Goal: Information Seeking & Learning: Learn about a topic

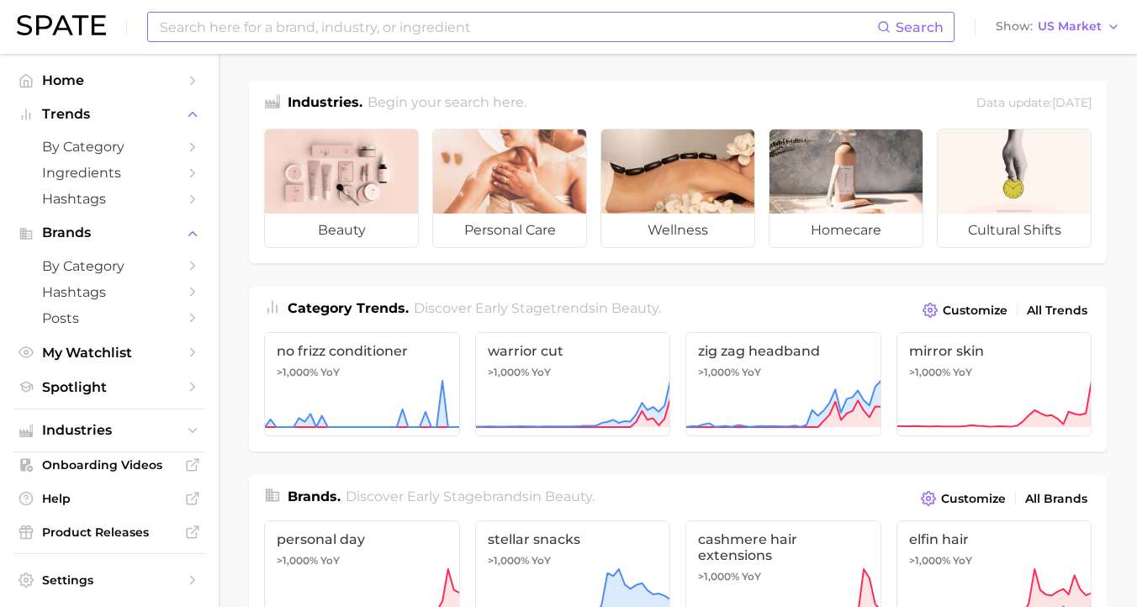
click at [381, 20] on input at bounding box center [517, 27] width 719 height 29
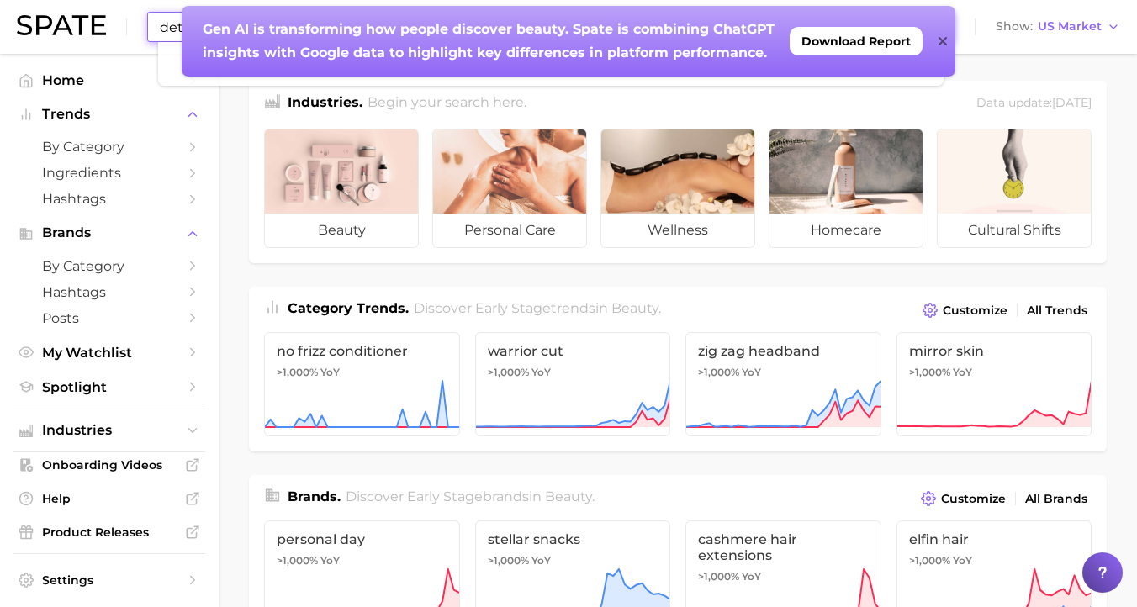
type input "detox shampoo"
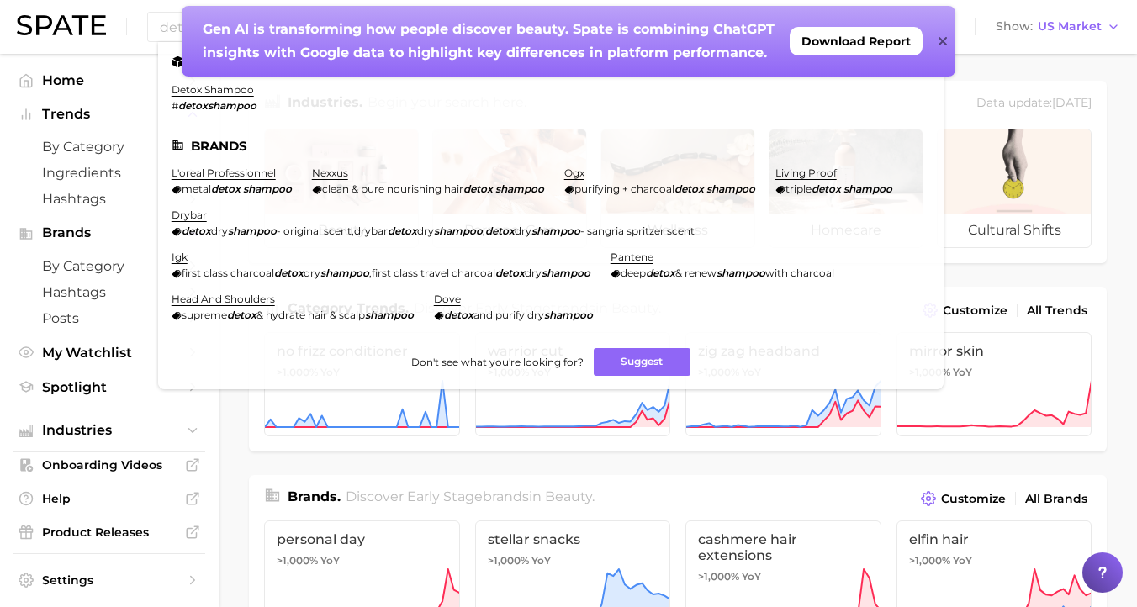
click at [944, 40] on icon at bounding box center [942, 41] width 8 height 8
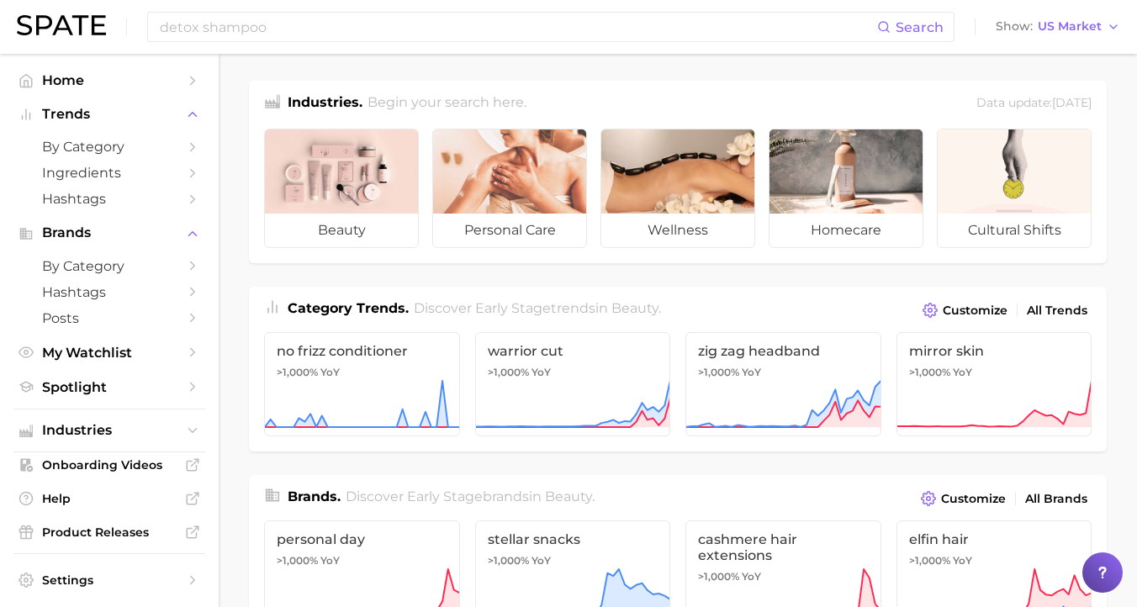
click at [345, 49] on div "detox shampoo Search Show US Market" at bounding box center [569, 27] width 1104 height 54
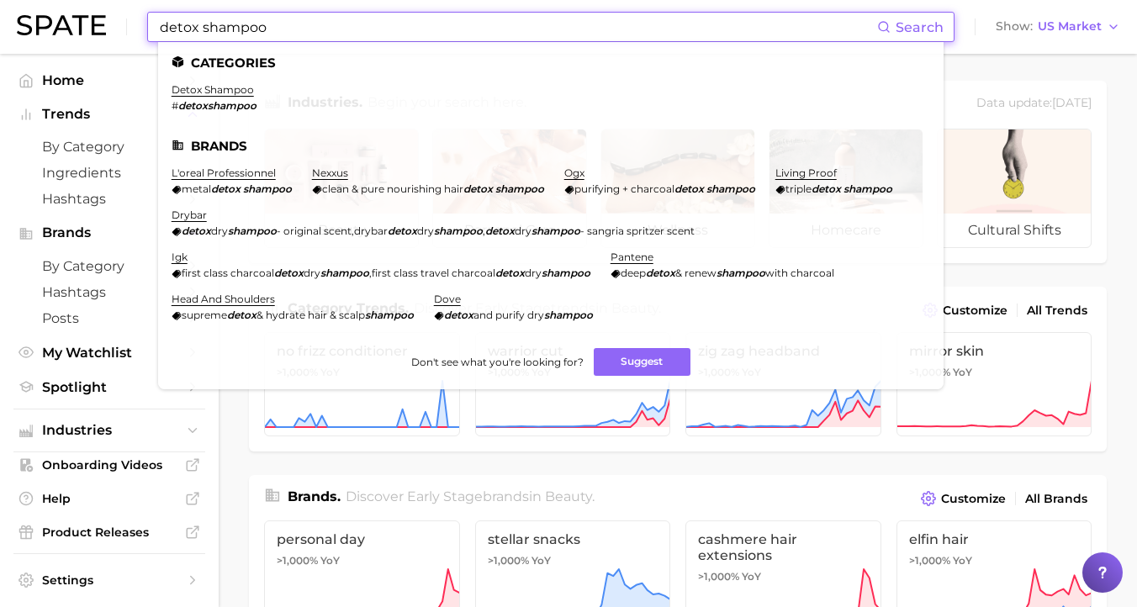
click at [345, 22] on input "detox shampoo" at bounding box center [517, 27] width 719 height 29
click at [220, 96] on li "detox shampoo # detoxshampoo" at bounding box center [214, 97] width 85 height 29
click at [226, 91] on link "detox shampoo" at bounding box center [213, 89] width 82 height 13
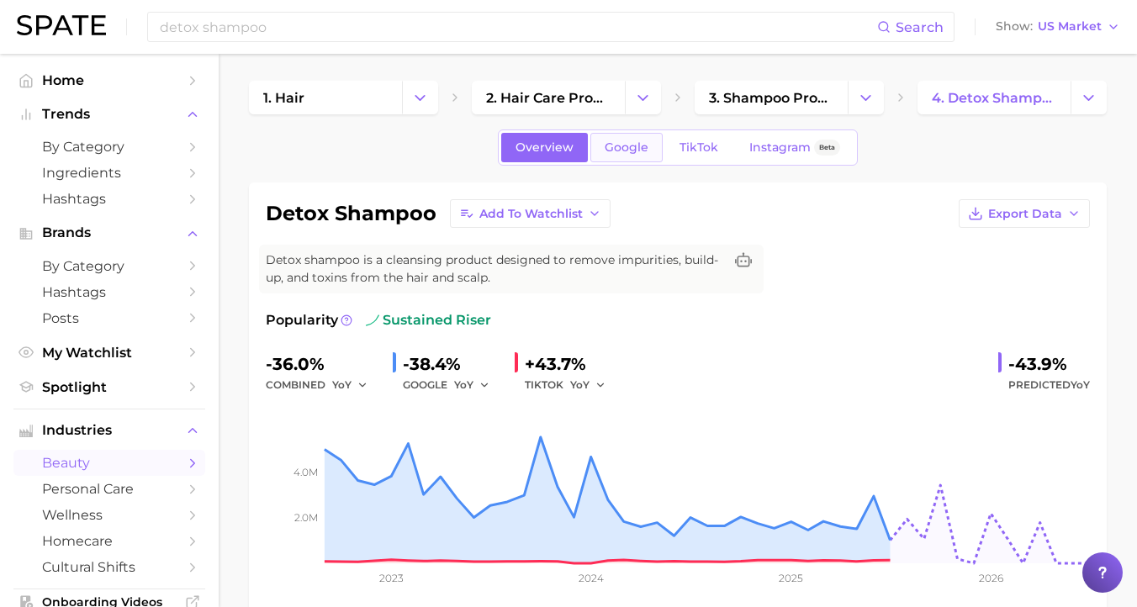
click at [632, 137] on link "Google" at bounding box center [627, 147] width 72 height 29
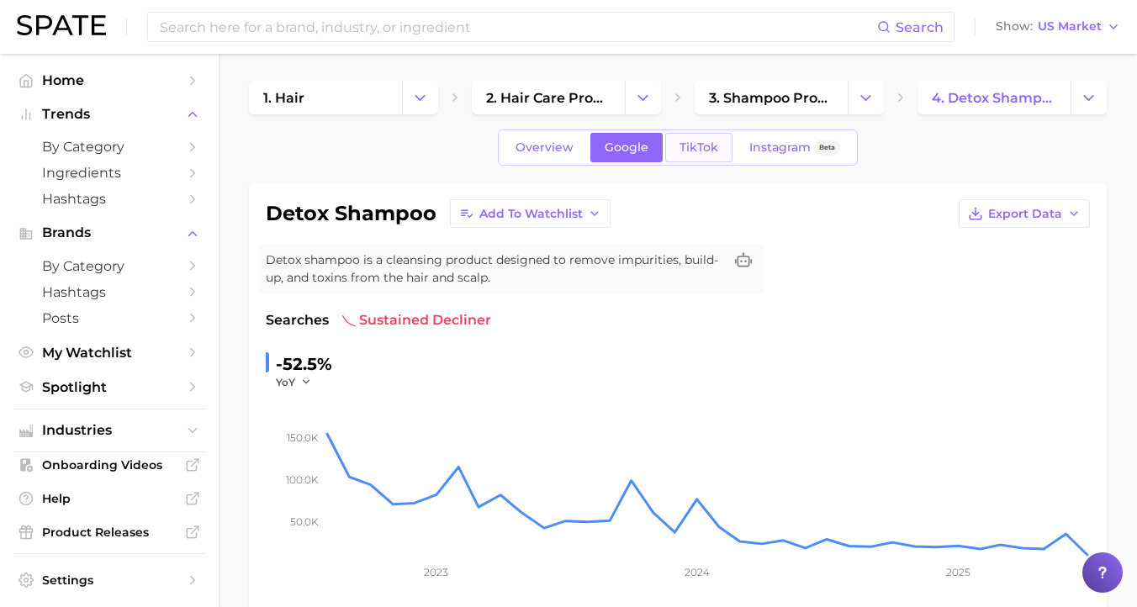
click at [704, 146] on span "TikTok" at bounding box center [699, 147] width 39 height 14
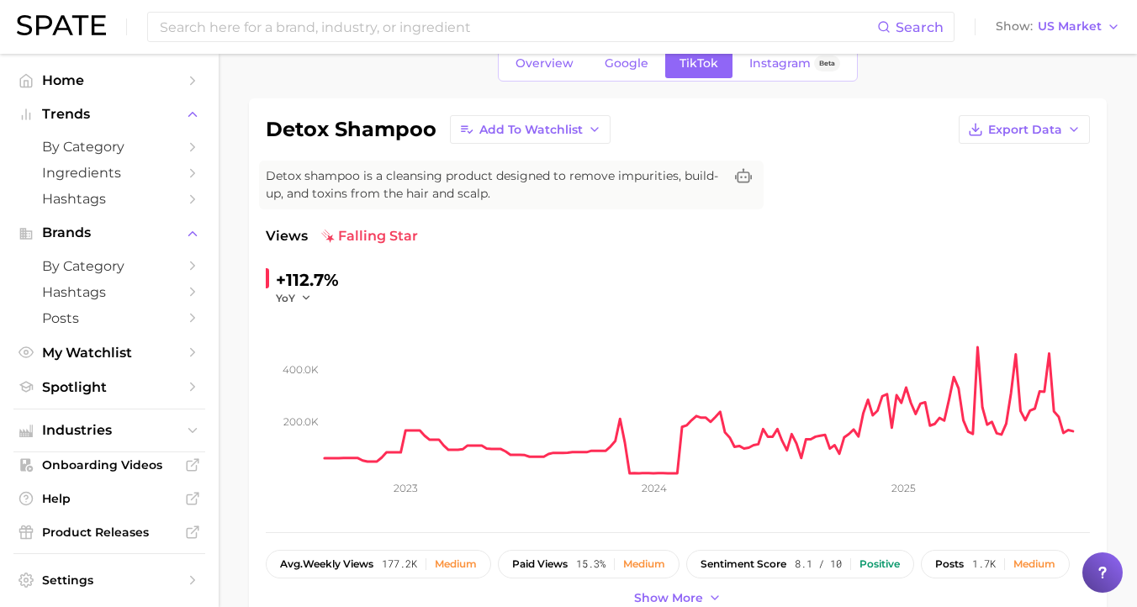
scroll to position [86, 0]
click at [634, 61] on span "Google" at bounding box center [627, 62] width 44 height 14
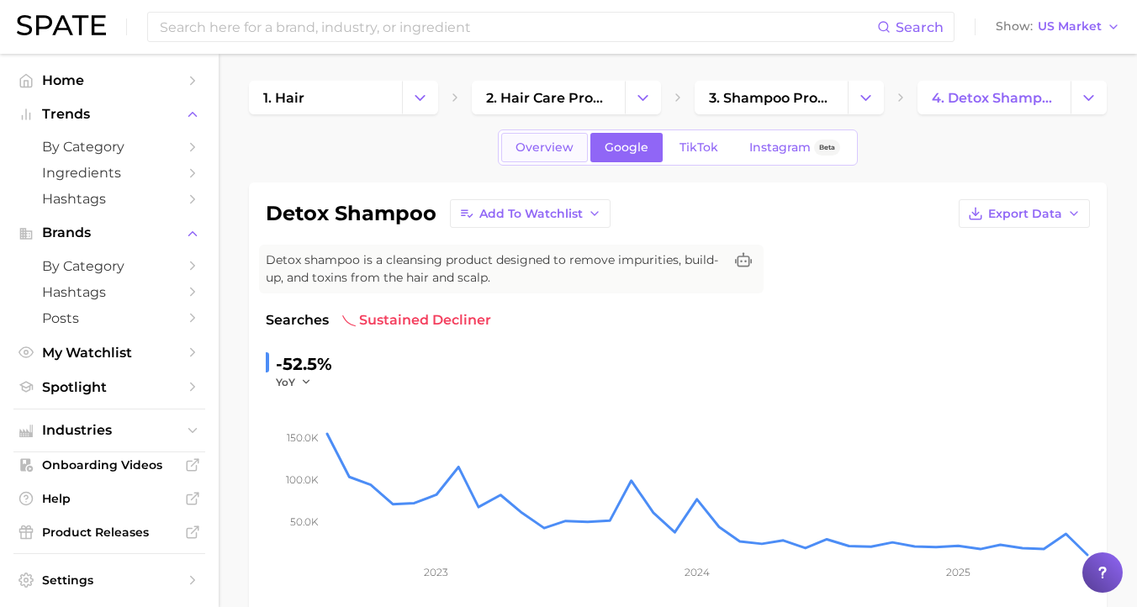
click at [539, 139] on link "Overview" at bounding box center [544, 147] width 87 height 29
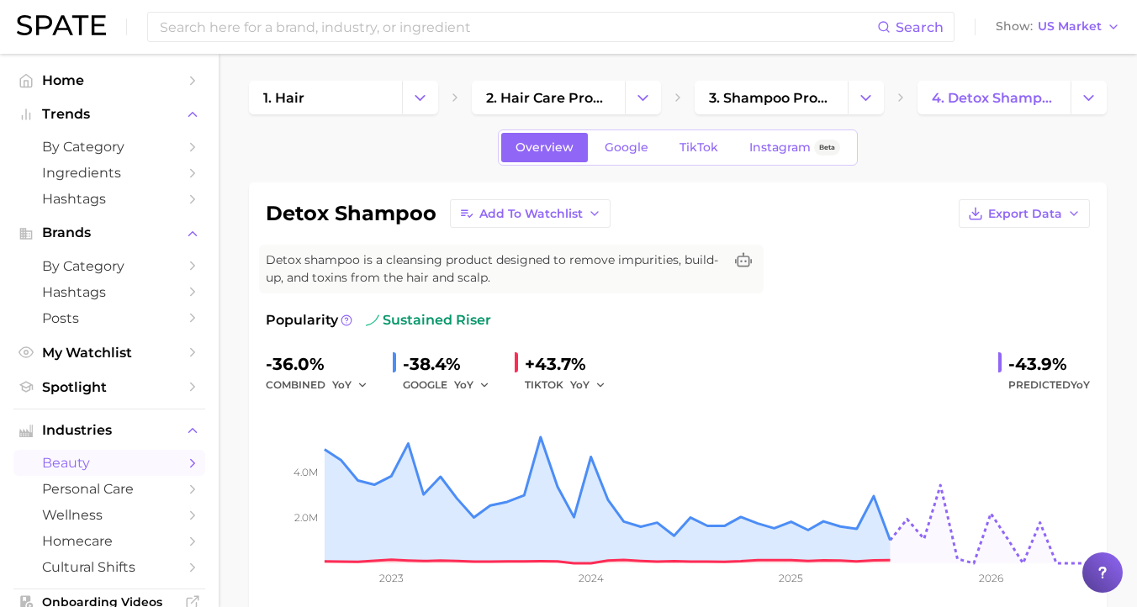
click at [1088, 38] on div "Search Show US Market" at bounding box center [569, 27] width 1104 height 54
click at [1088, 22] on span "US Market" at bounding box center [1070, 26] width 64 height 9
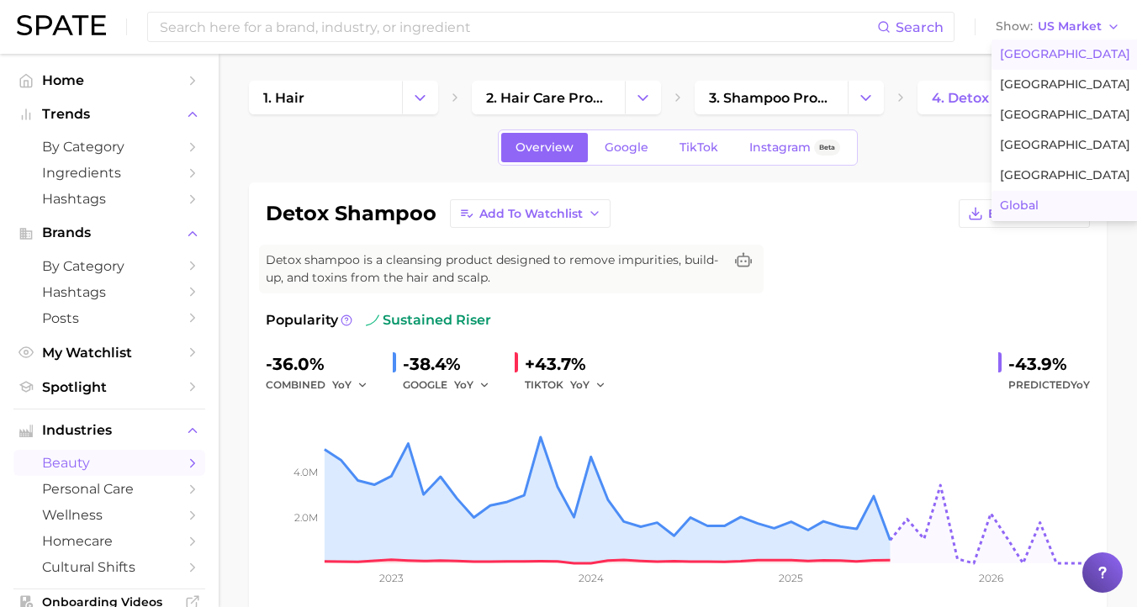
click at [1029, 197] on button "Global" at bounding box center [1065, 206] width 147 height 30
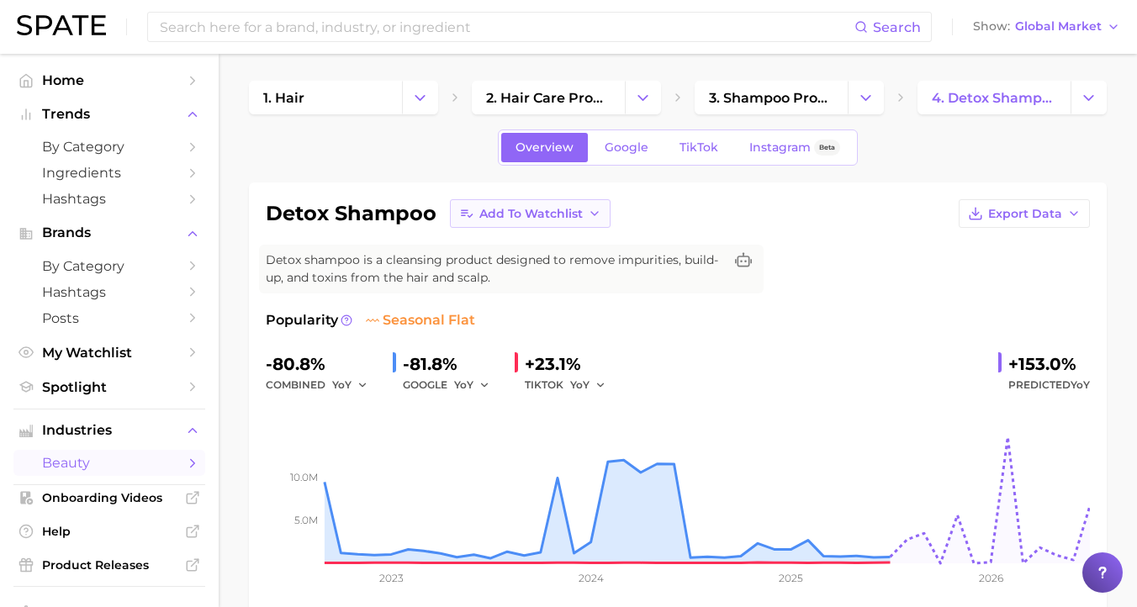
click at [559, 212] on span "Add to Watchlist" at bounding box center [531, 214] width 103 height 14
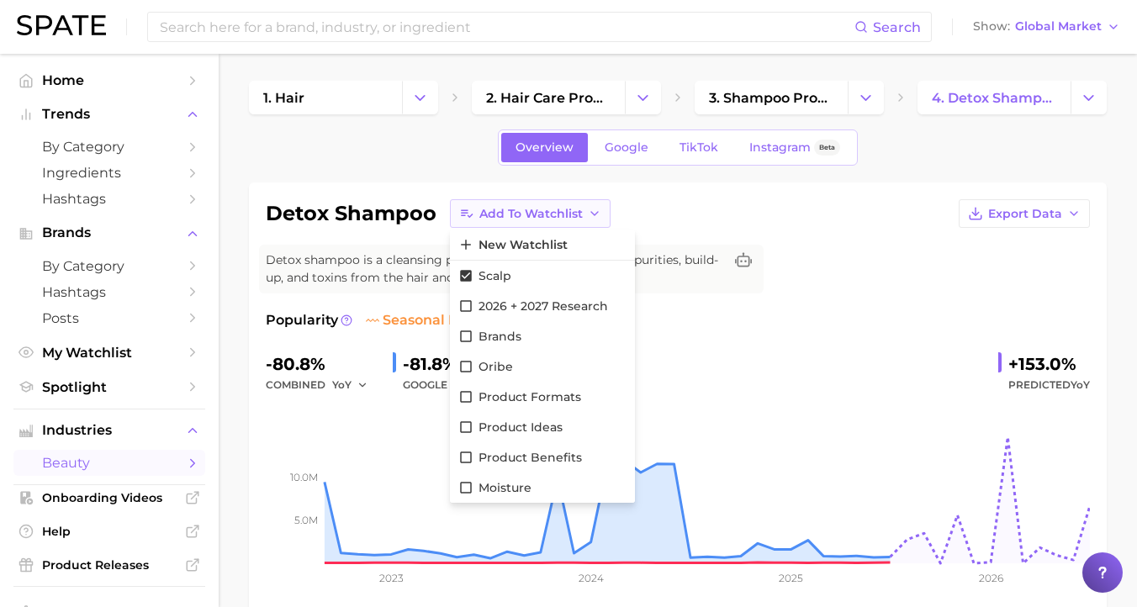
click at [561, 218] on span "Add to Watchlist" at bounding box center [531, 214] width 103 height 14
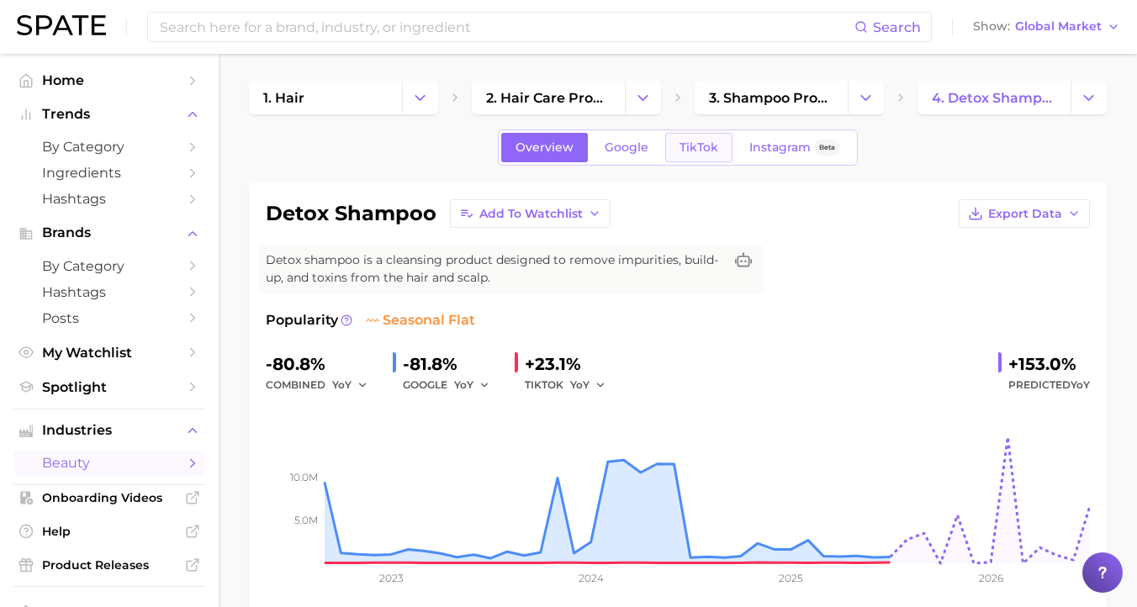
click at [702, 143] on span "TikTok" at bounding box center [699, 147] width 39 height 14
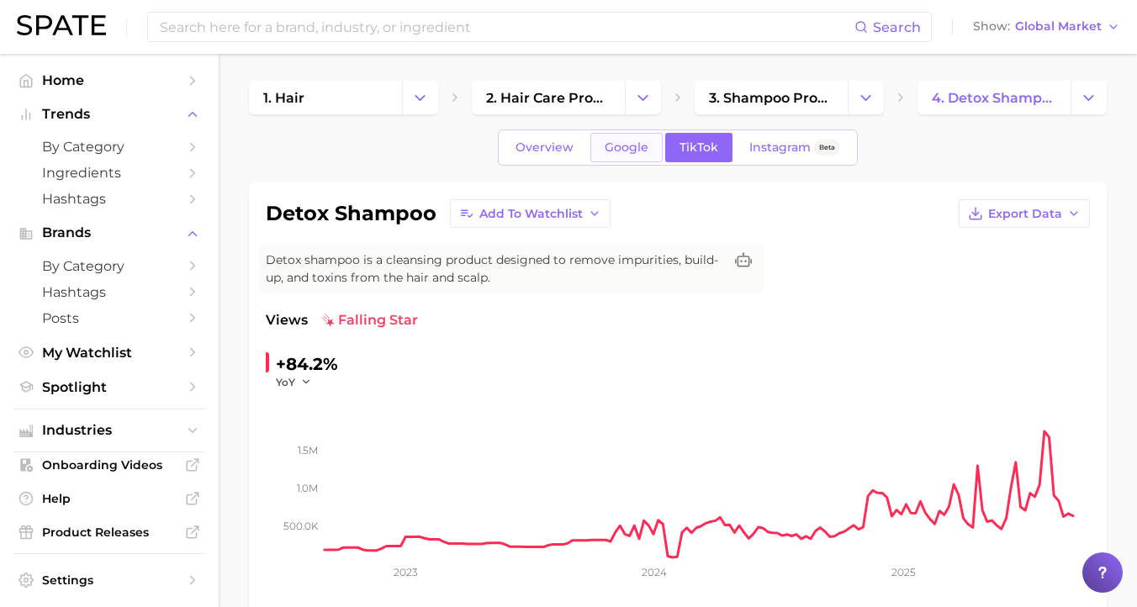
click at [637, 143] on span "Google" at bounding box center [627, 147] width 44 height 14
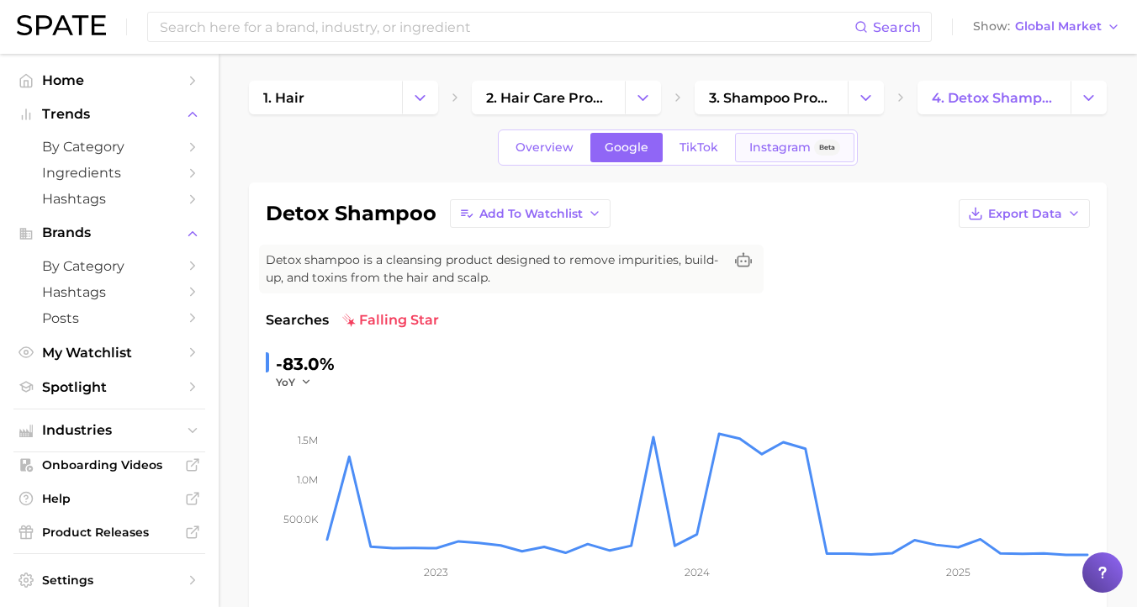
click at [784, 153] on span "Instagram" at bounding box center [780, 147] width 61 height 14
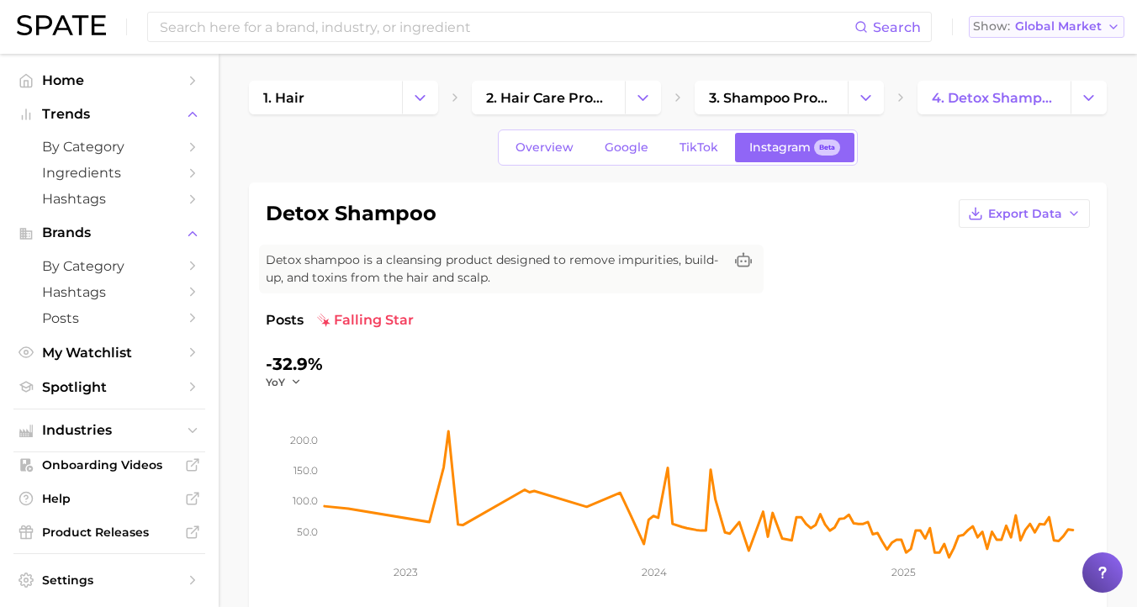
click at [1062, 31] on span "Global Market" at bounding box center [1058, 26] width 87 height 9
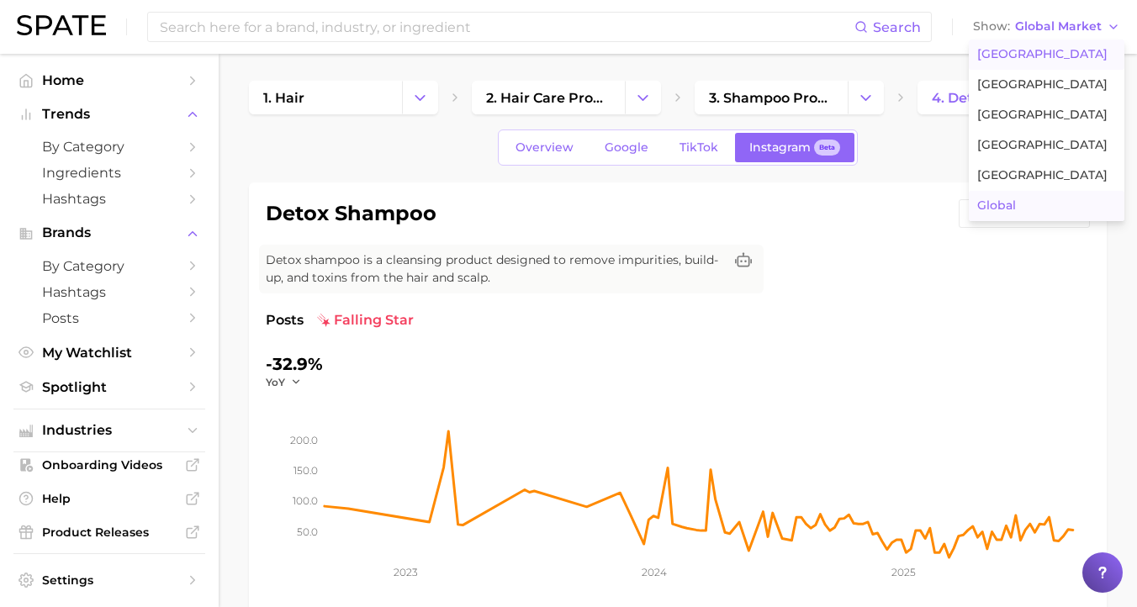
click at [1063, 52] on button "[GEOGRAPHIC_DATA]" at bounding box center [1047, 55] width 156 height 30
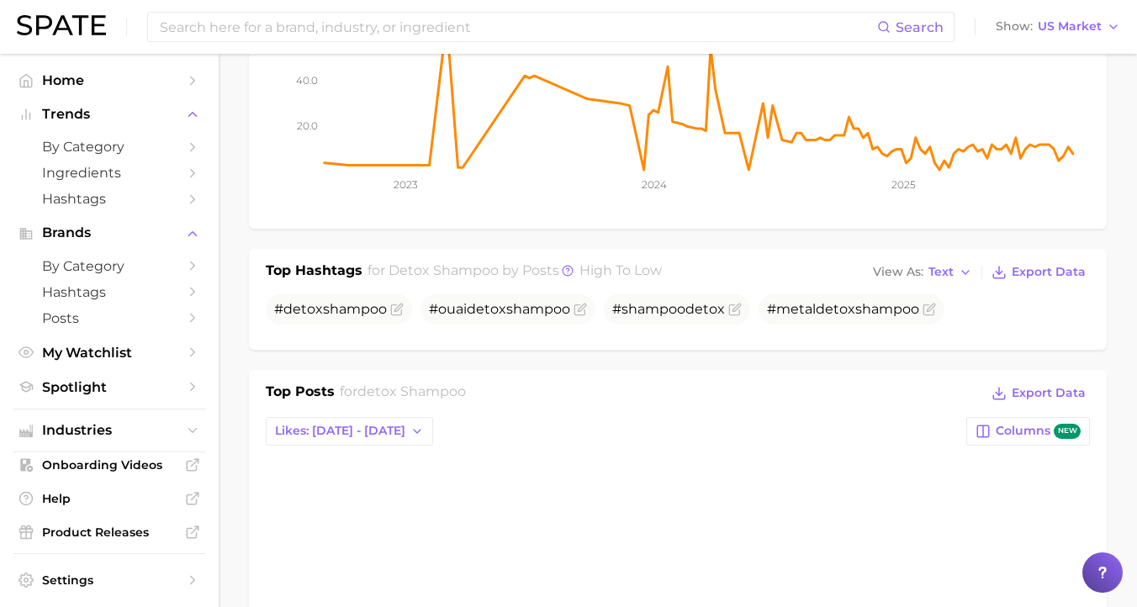
scroll to position [509, 0]
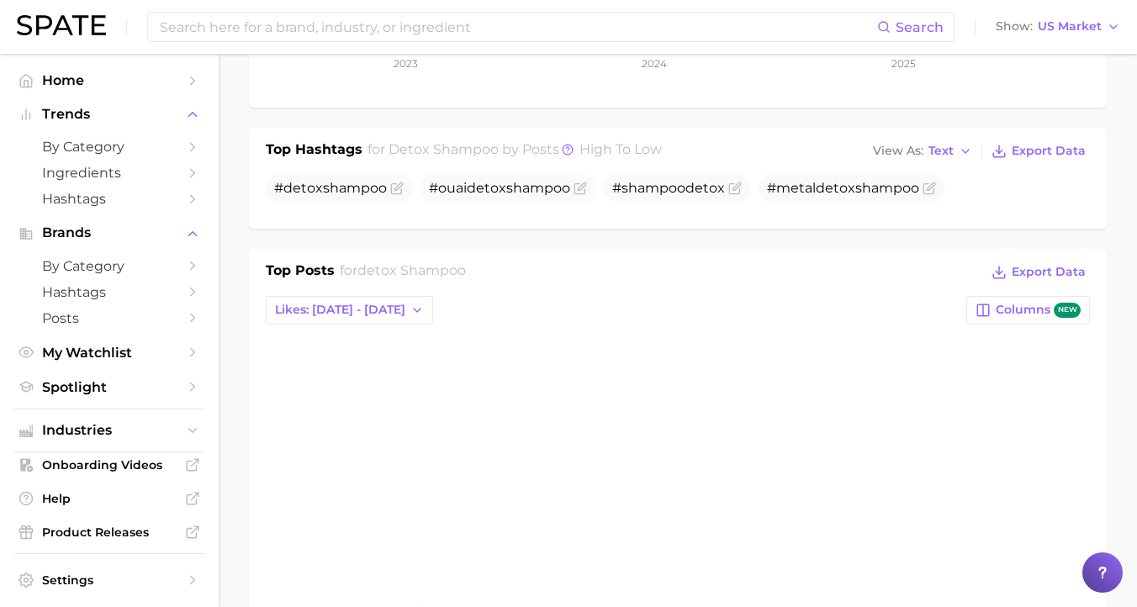
click at [692, 360] on div "view post on Instagram Likes 1.0" at bounding box center [678, 490] width 824 height 310
